Goal: Information Seeking & Learning: Learn about a topic

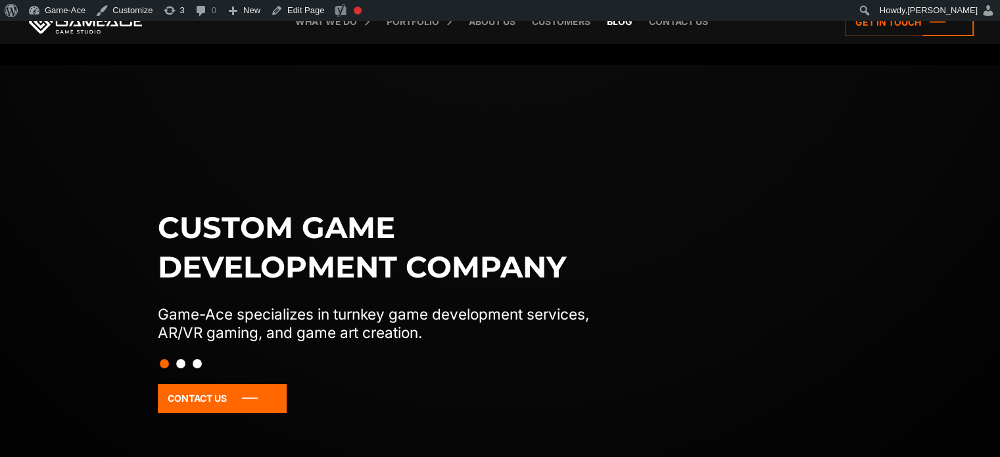
drag, startPoint x: 0, startPoint y: 0, endPoint x: 618, endPoint y: 26, distance: 618.2
click at [618, 26] on link "Blog" at bounding box center [619, 21] width 39 height 43
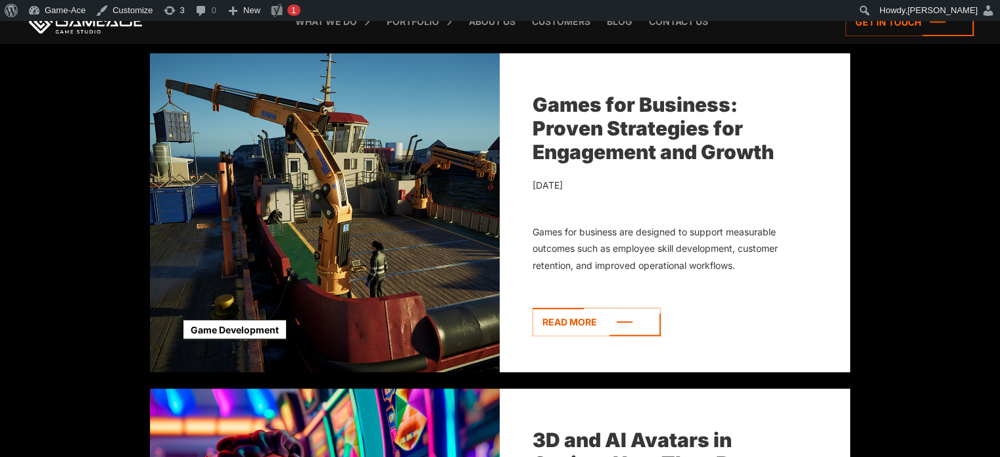
scroll to position [486, 0]
click at [589, 315] on icon at bounding box center [596, 322] width 128 height 28
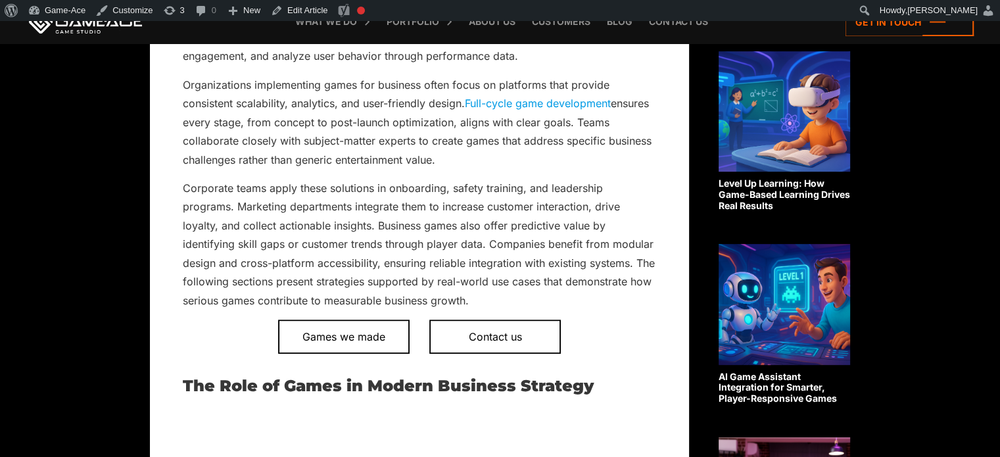
scroll to position [577, 0]
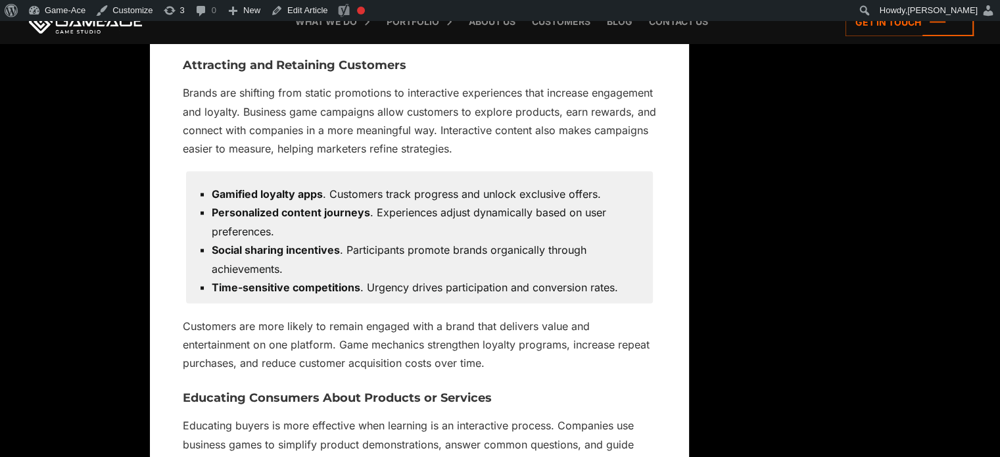
scroll to position [7777, 0]
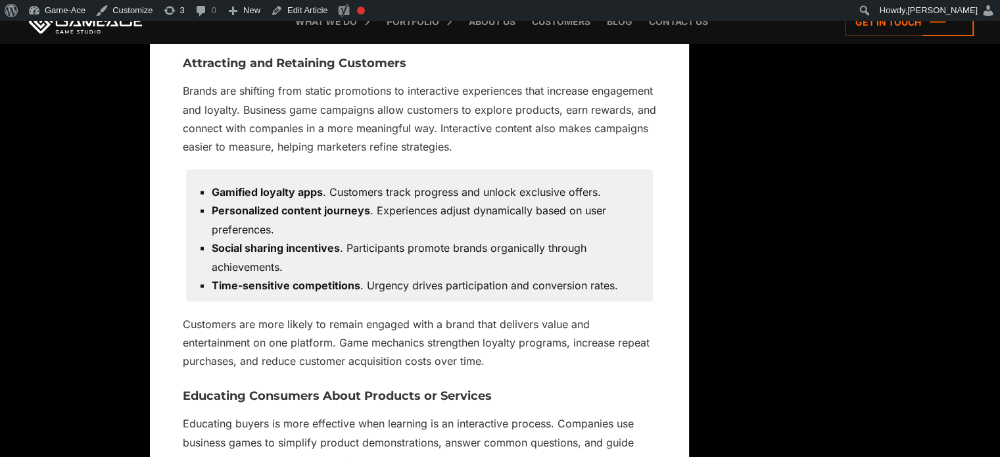
click at [449, 210] on li "Personalized content journeys . Experiences adjust dynamically based on user pr…" at bounding box center [426, 219] width 428 height 37
drag, startPoint x: 308, startPoint y: 190, endPoint x: 212, endPoint y: 179, distance: 96.5
click at [212, 183] on li "Gamified loyalty apps . Customers track progress and unlock exclusive offers." at bounding box center [426, 192] width 428 height 18
copy strong "Gamified loyalty ap"
click at [303, 7] on link "Edit Article" at bounding box center [298, 10] width 67 height 21
